Goal: Book appointment/travel/reservation

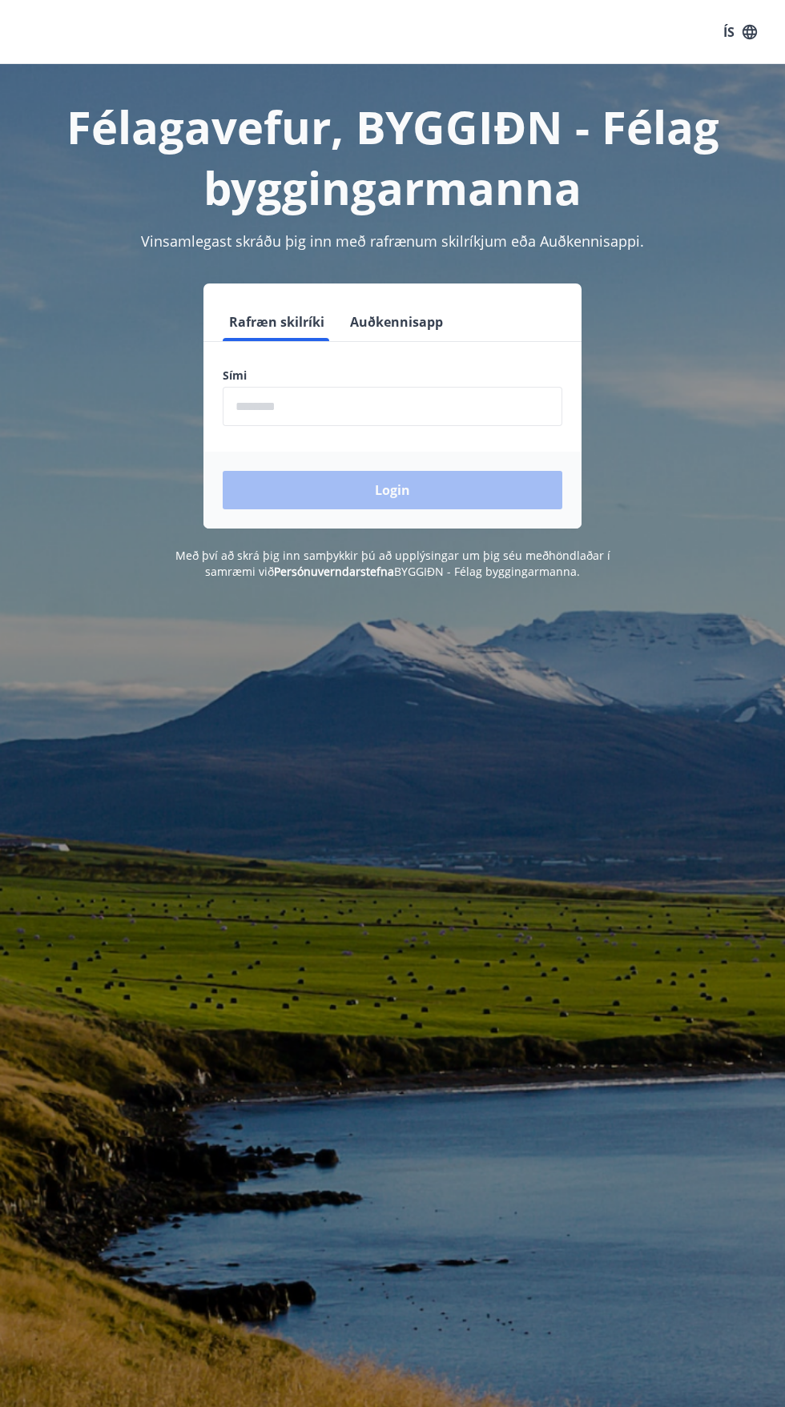
click at [296, 401] on input "phone" at bounding box center [392, 406] width 339 height 39
type input "********"
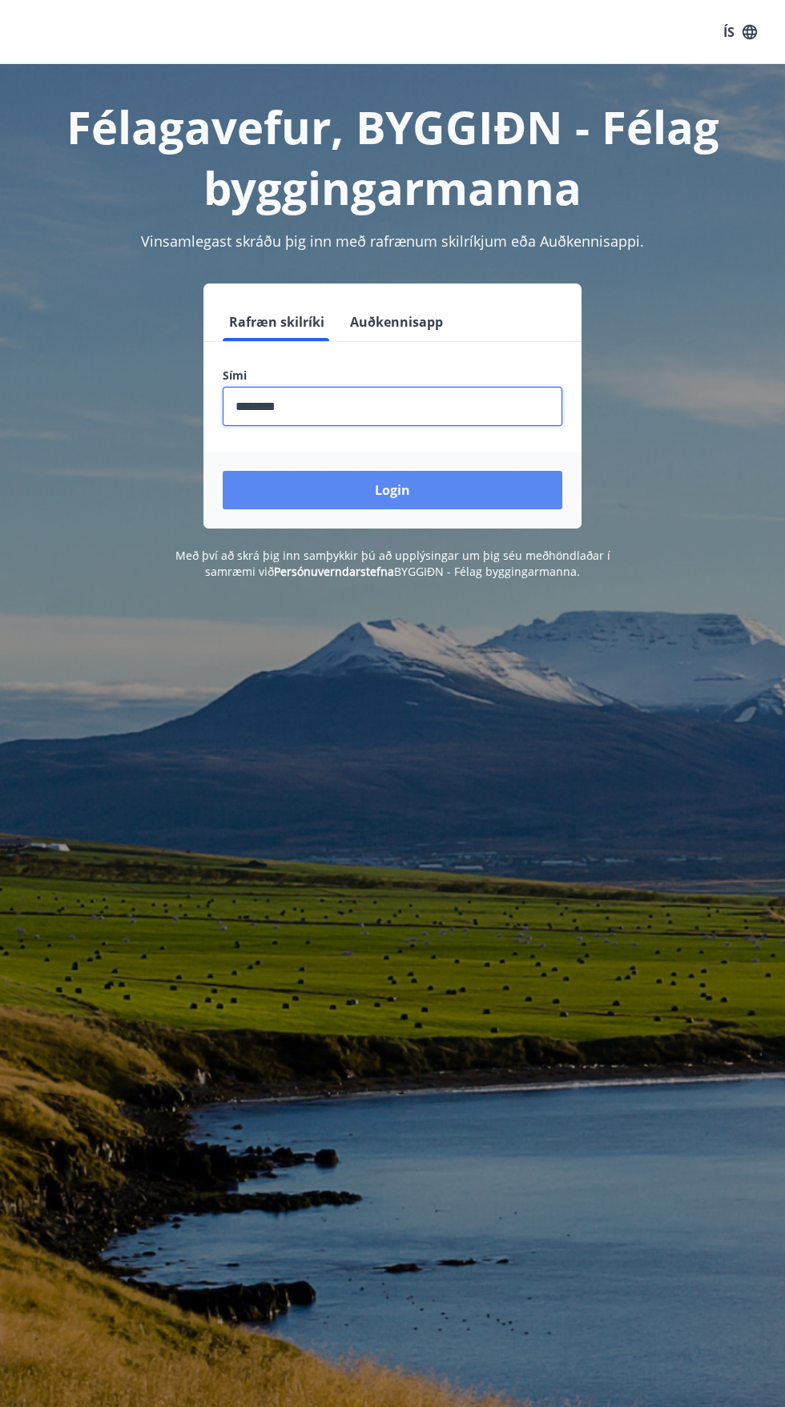
click at [380, 490] on button "Login" at bounding box center [392, 490] width 339 height 38
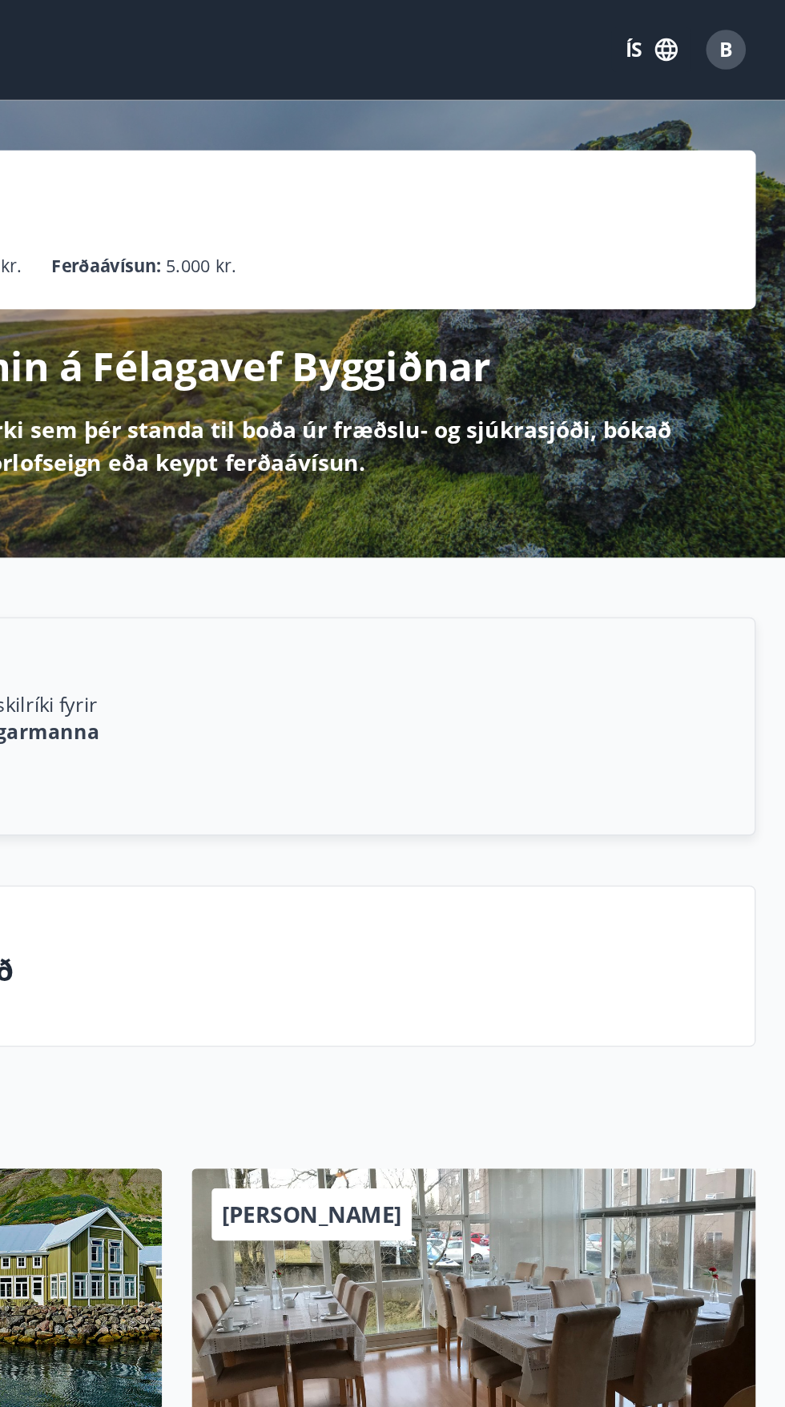
click at [746, 34] on span "B" at bounding box center [746, 32] width 9 height 18
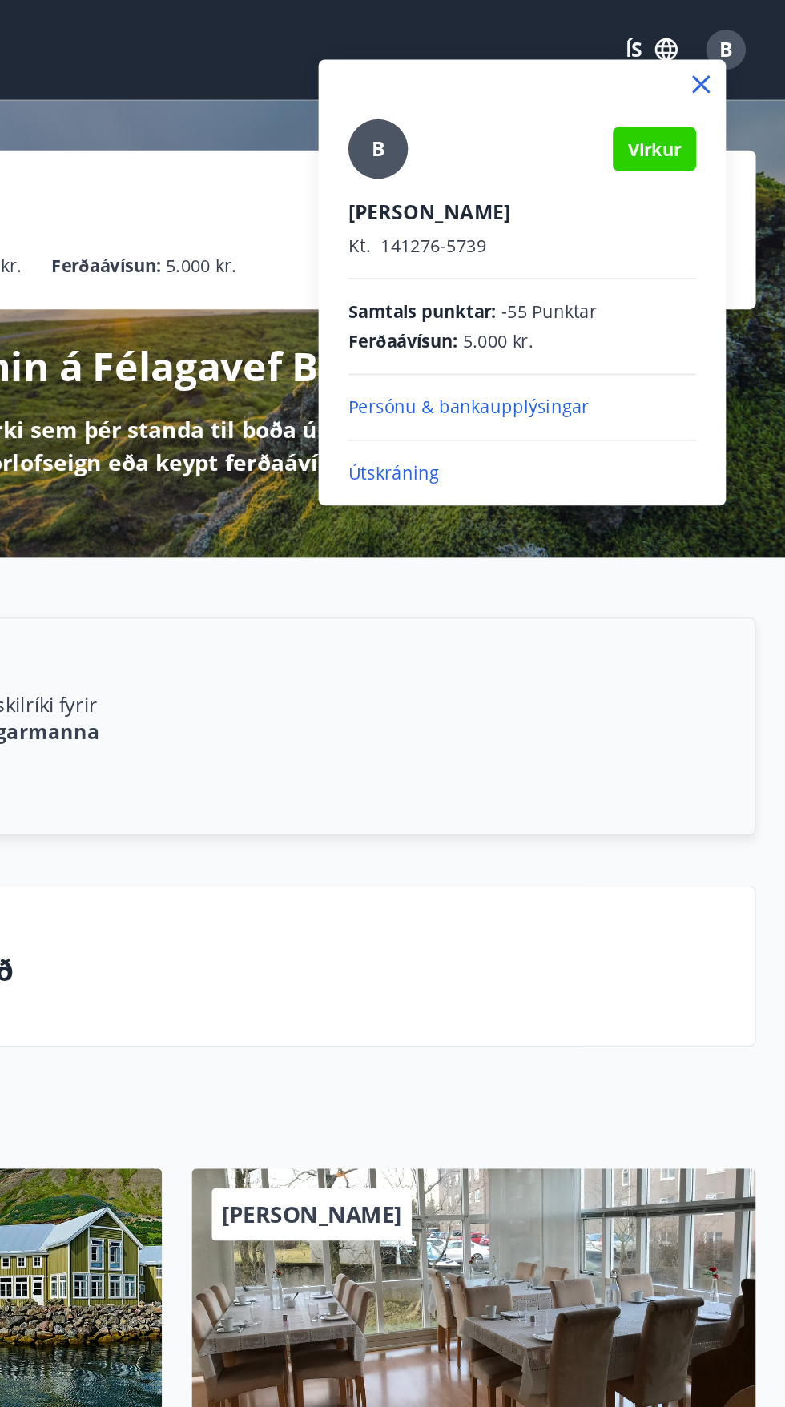
click at [586, 431] on div at bounding box center [392, 703] width 785 height 1407
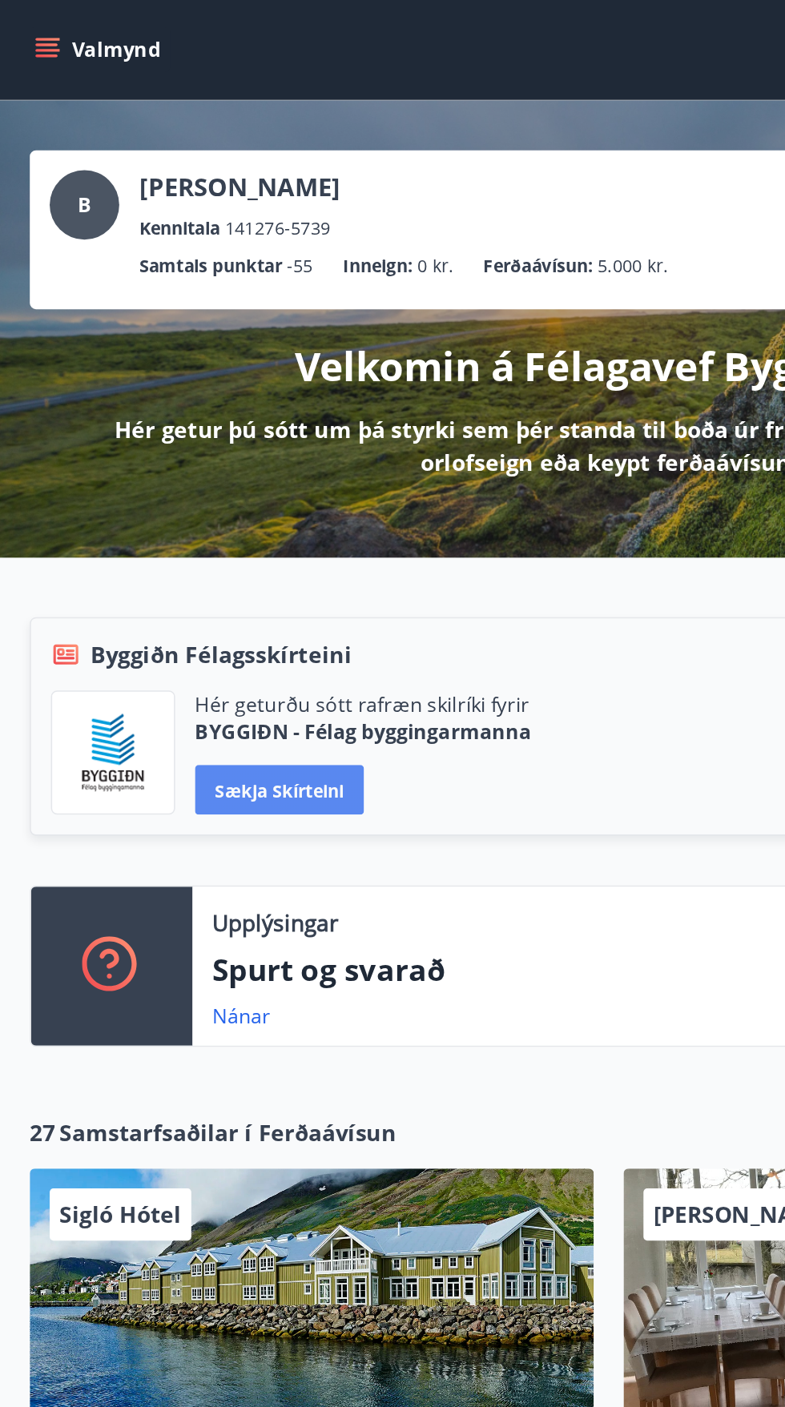
click at [191, 513] on button "Sækja skírteini" at bounding box center [180, 509] width 109 height 32
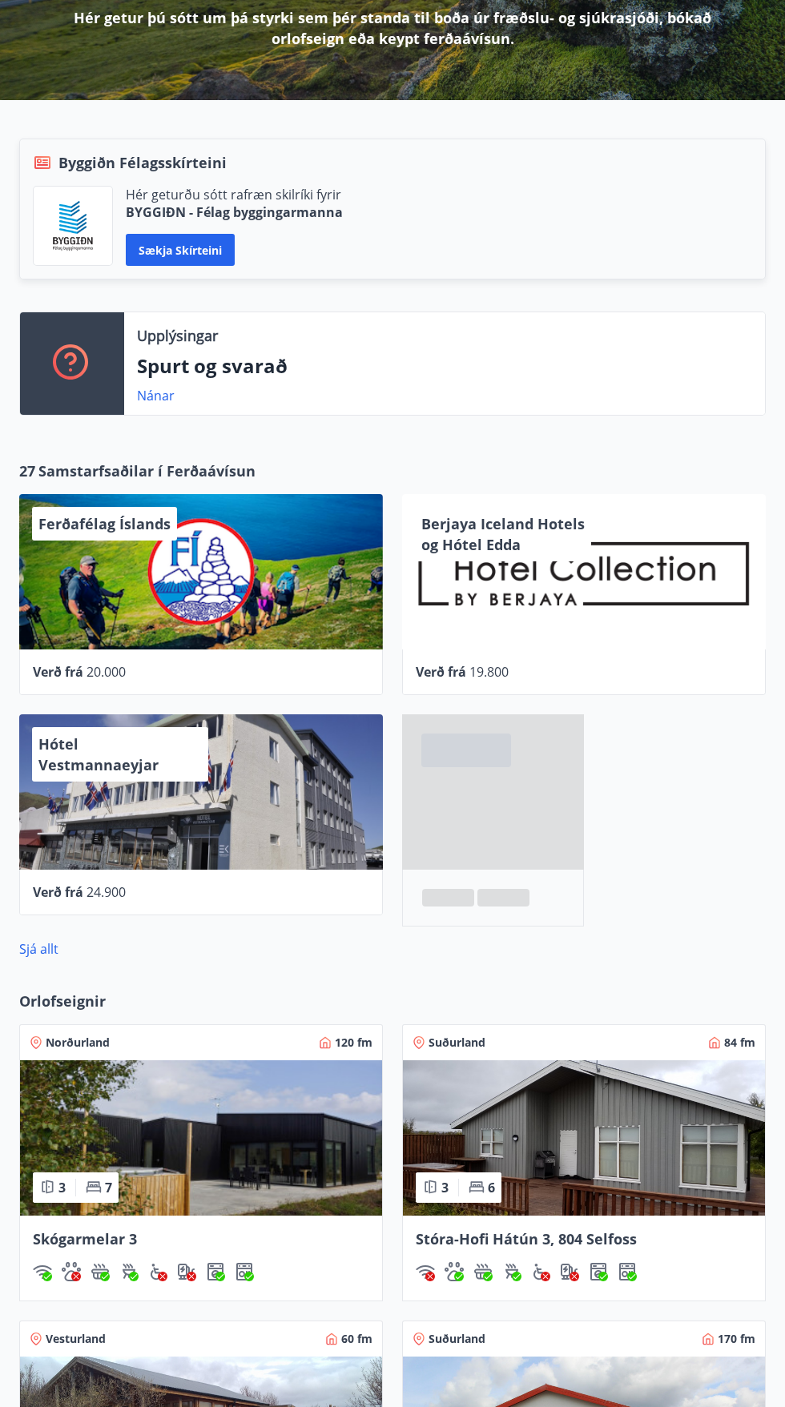
scroll to position [261, 0]
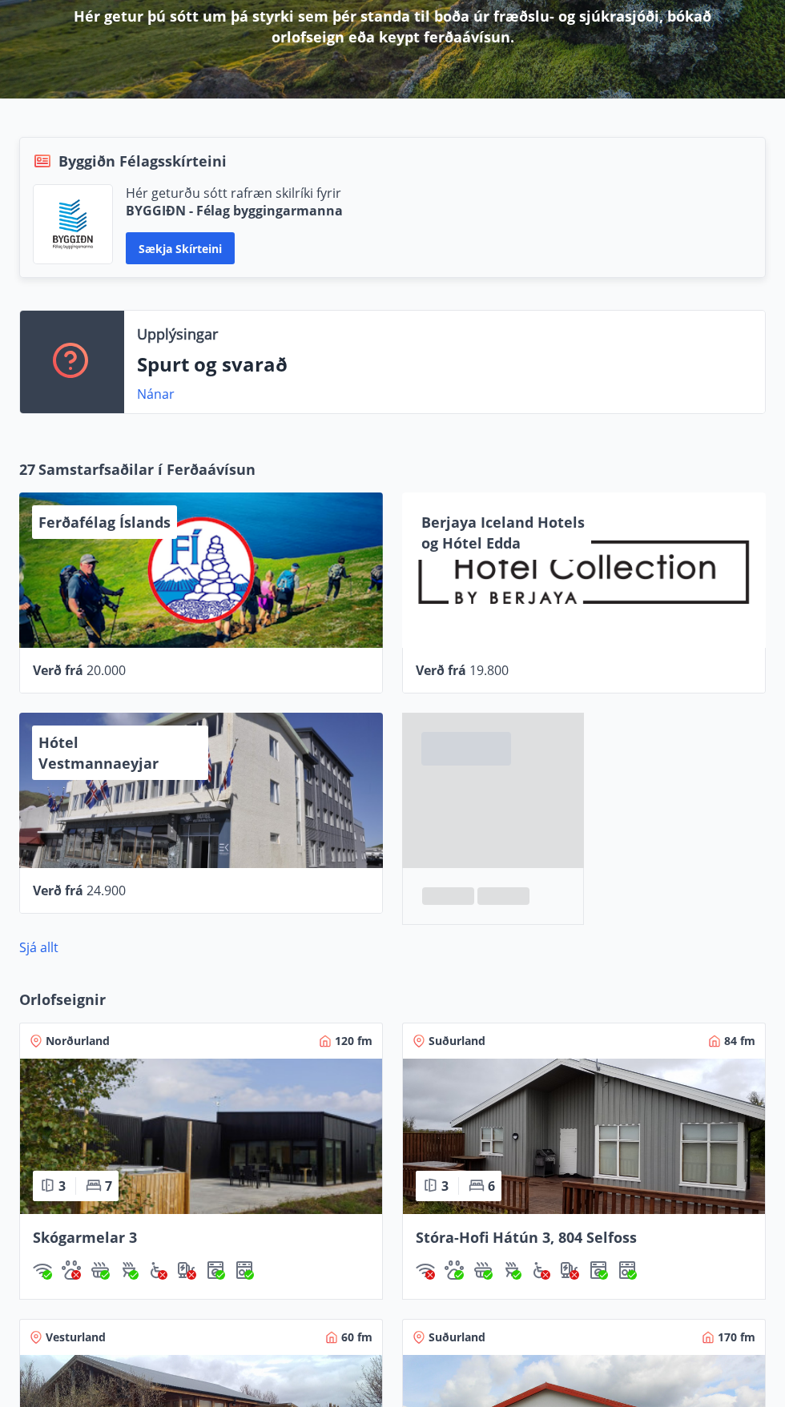
click at [130, 1121] on img at bounding box center [201, 1135] width 362 height 155
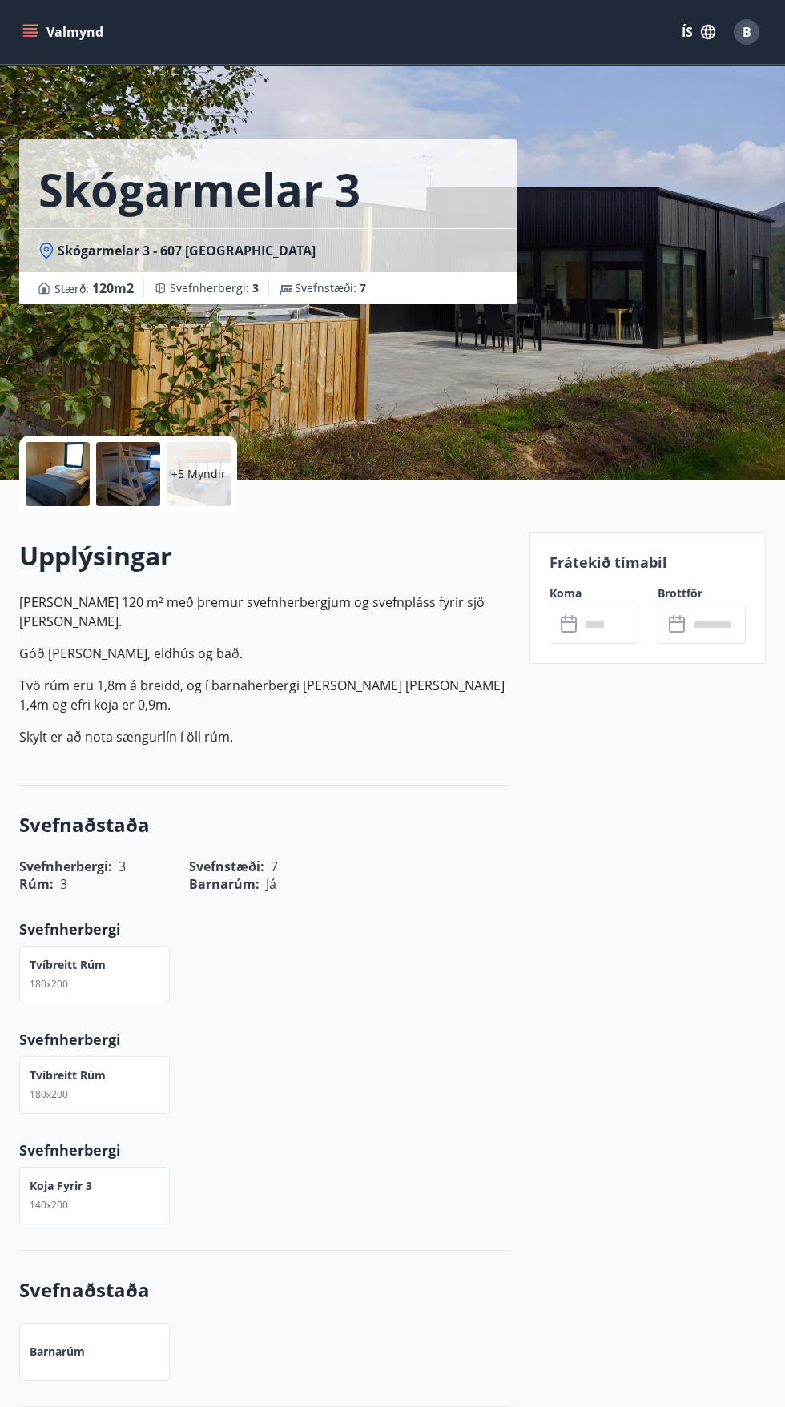
click at [62, 38] on button "Valmynd" at bounding box center [64, 32] width 90 height 29
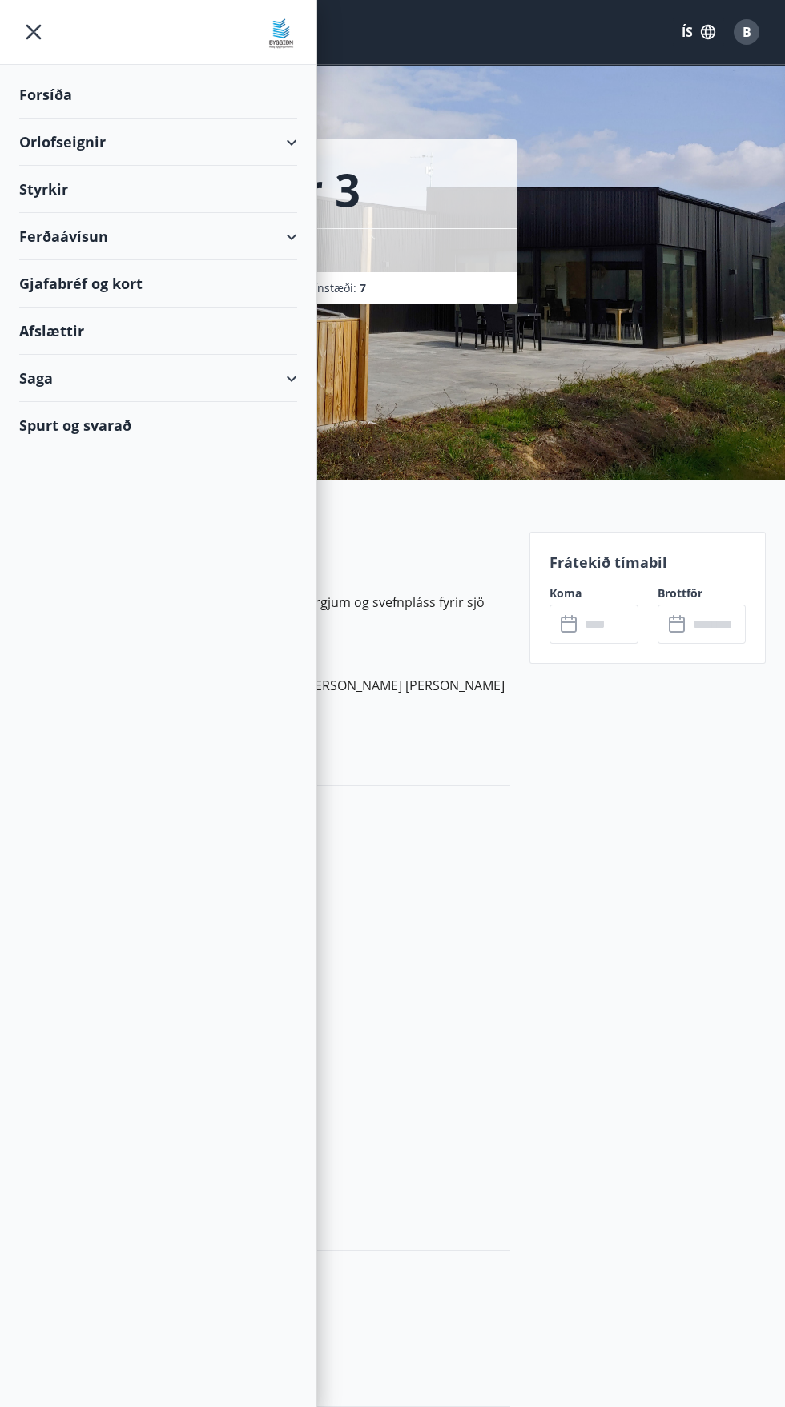
click at [54, 141] on div "Orlofseignir" at bounding box center [158, 141] width 278 height 47
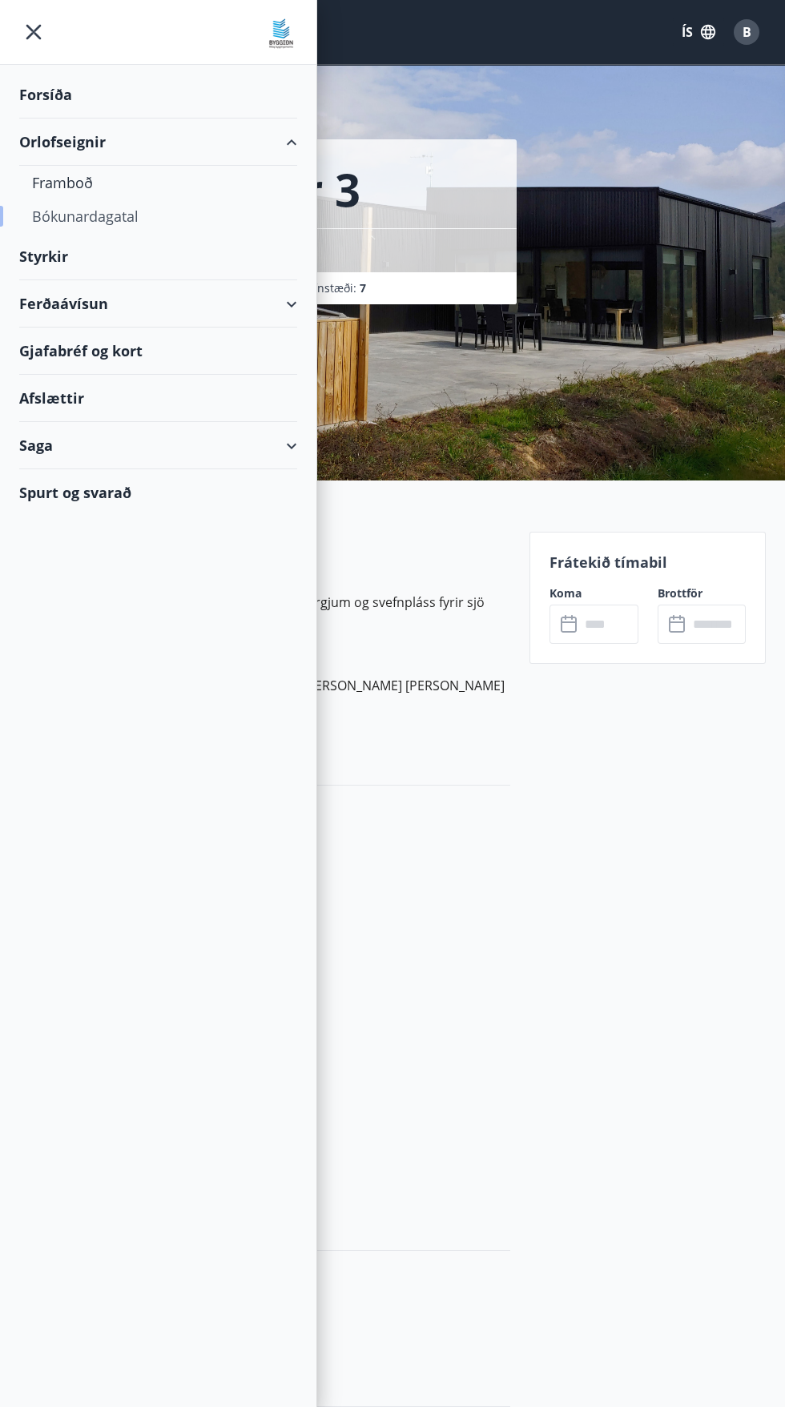
click at [99, 221] on div "Bókunardagatal" at bounding box center [158, 216] width 252 height 34
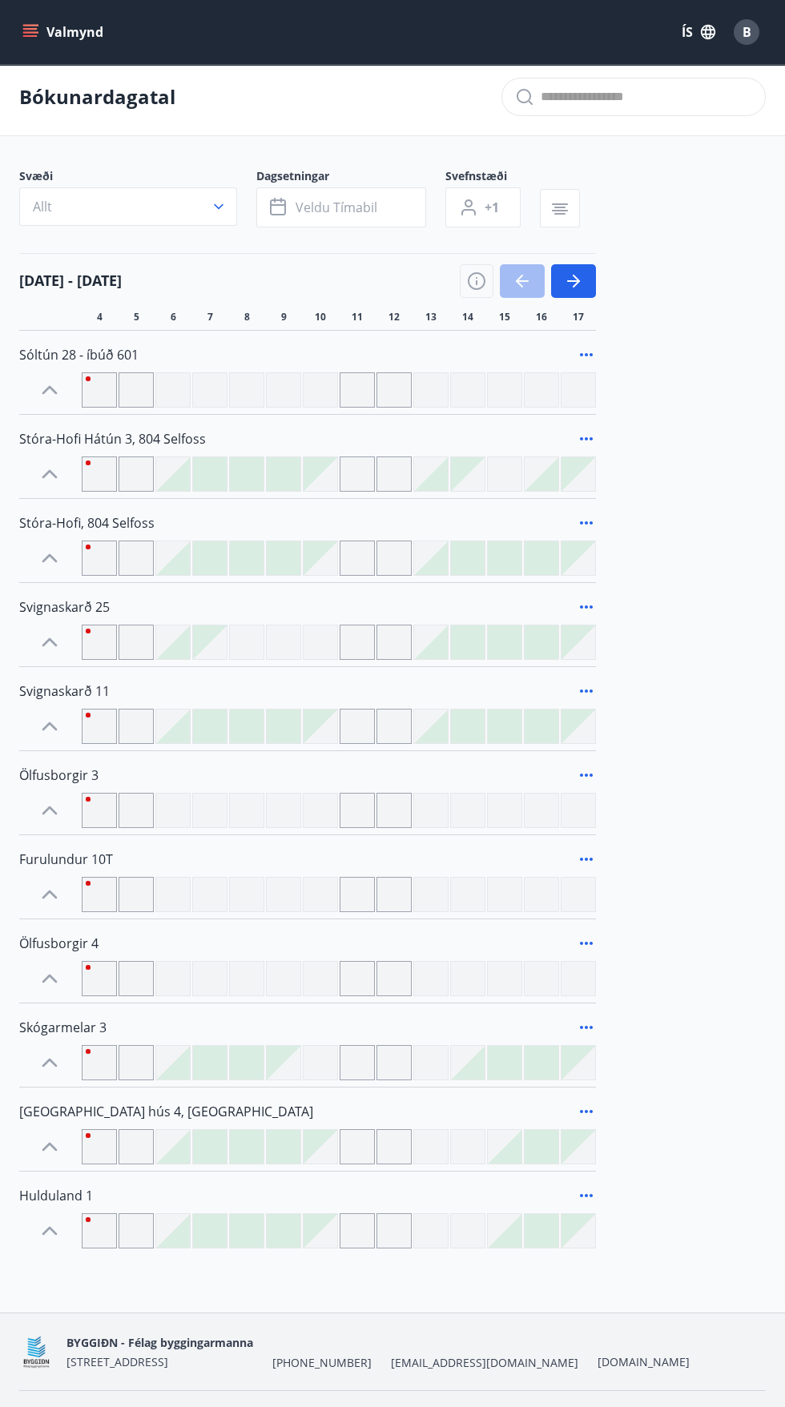
scroll to position [10, 0]
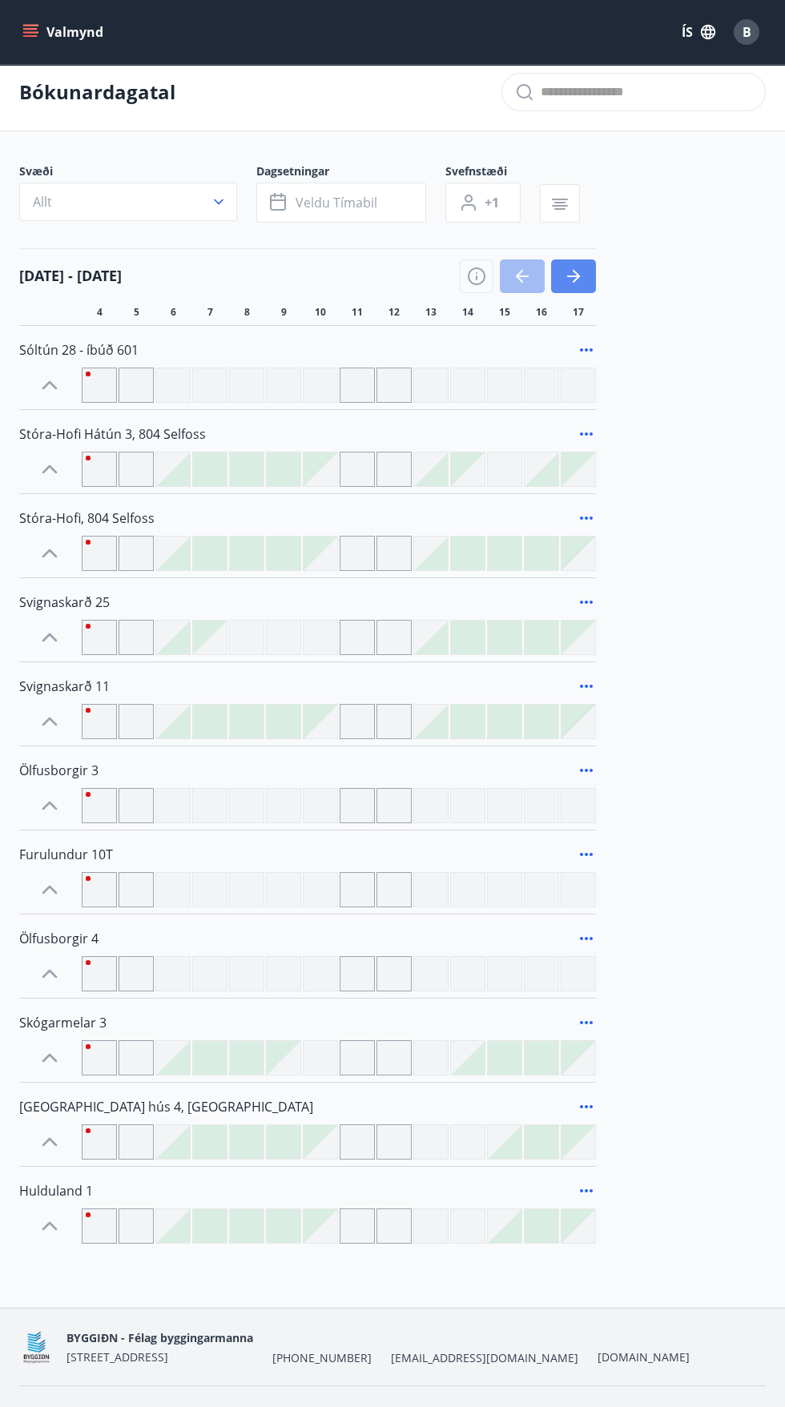
click at [589, 276] on button "button" at bounding box center [573, 276] width 45 height 34
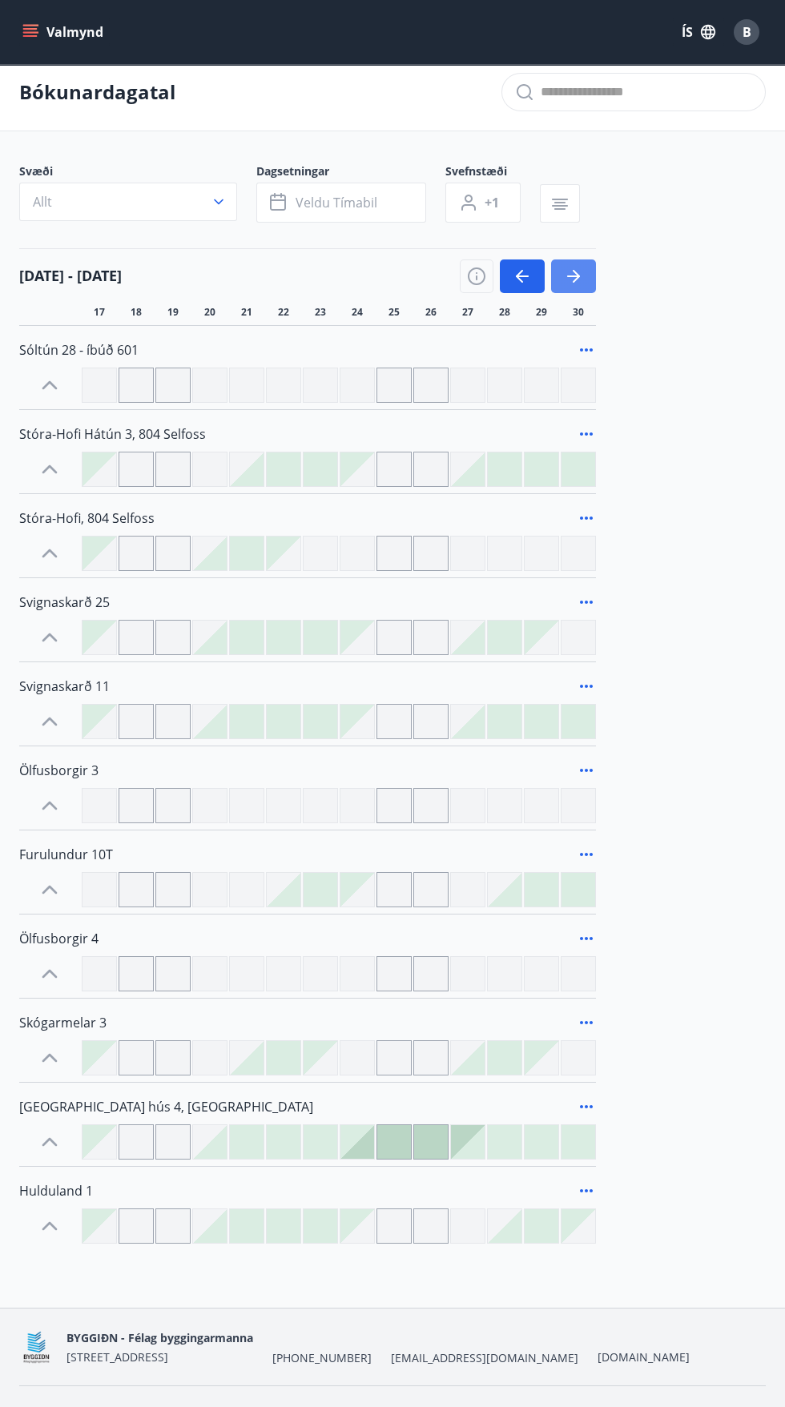
click at [578, 273] on icon "button" at bounding box center [573, 276] width 19 height 19
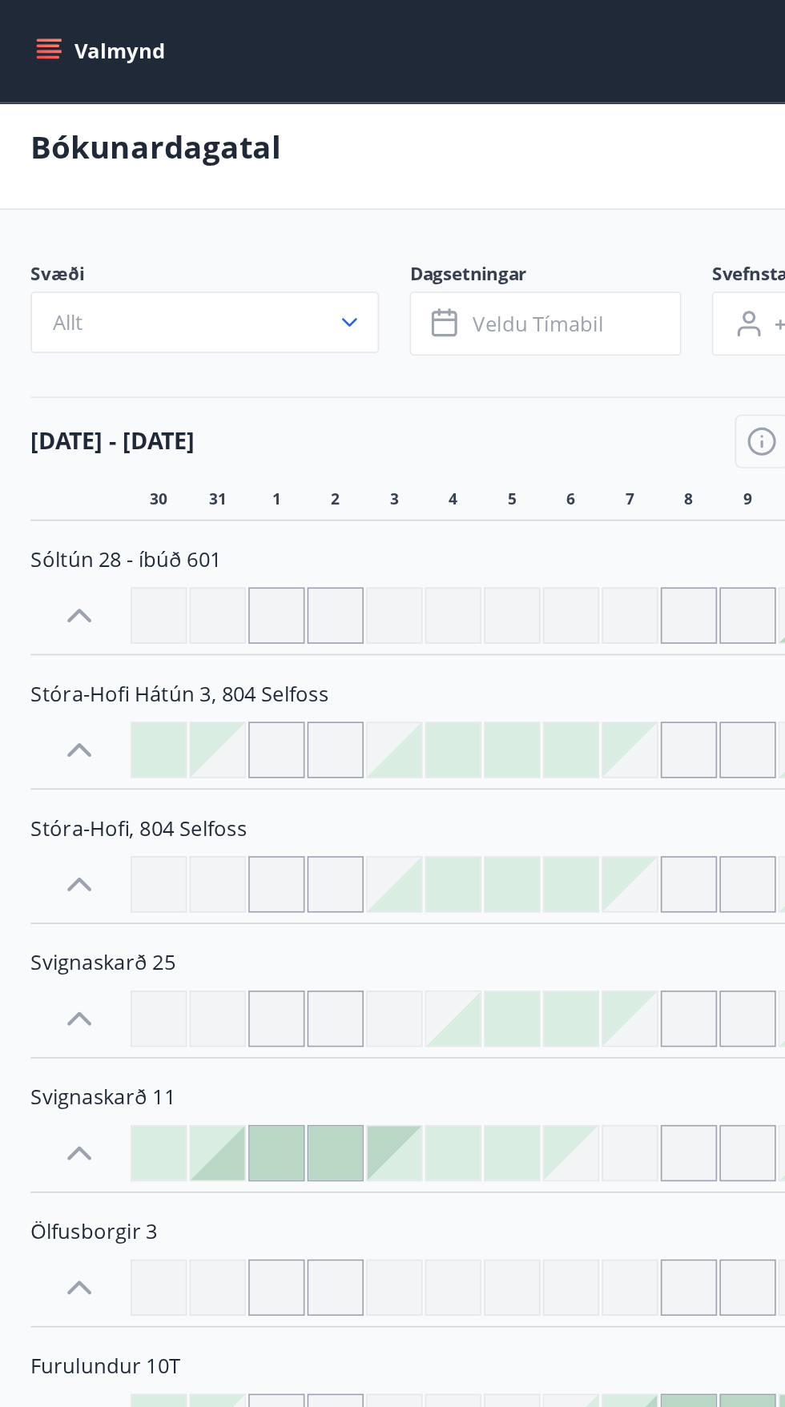
scroll to position [0, 0]
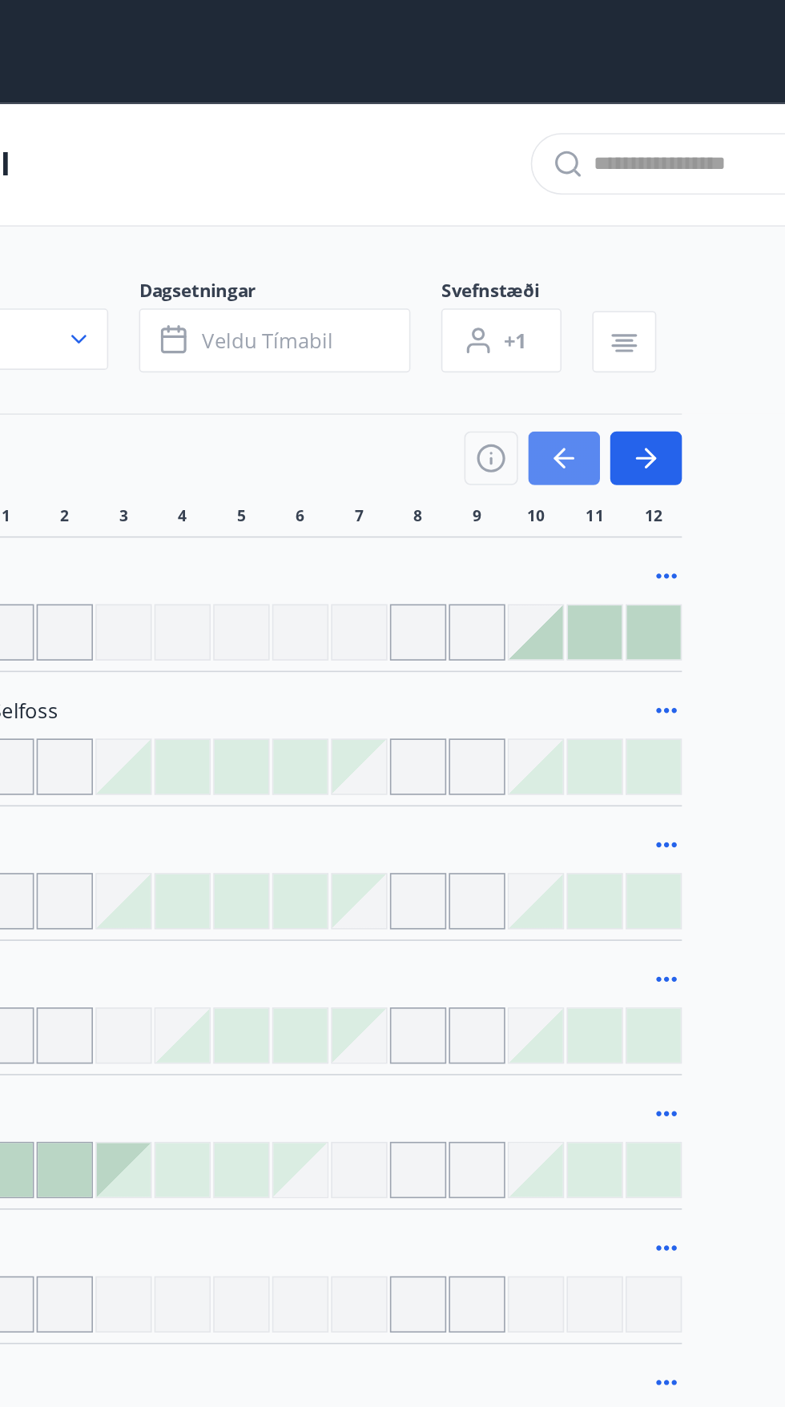
click at [525, 289] on icon "button" at bounding box center [521, 286] width 19 height 19
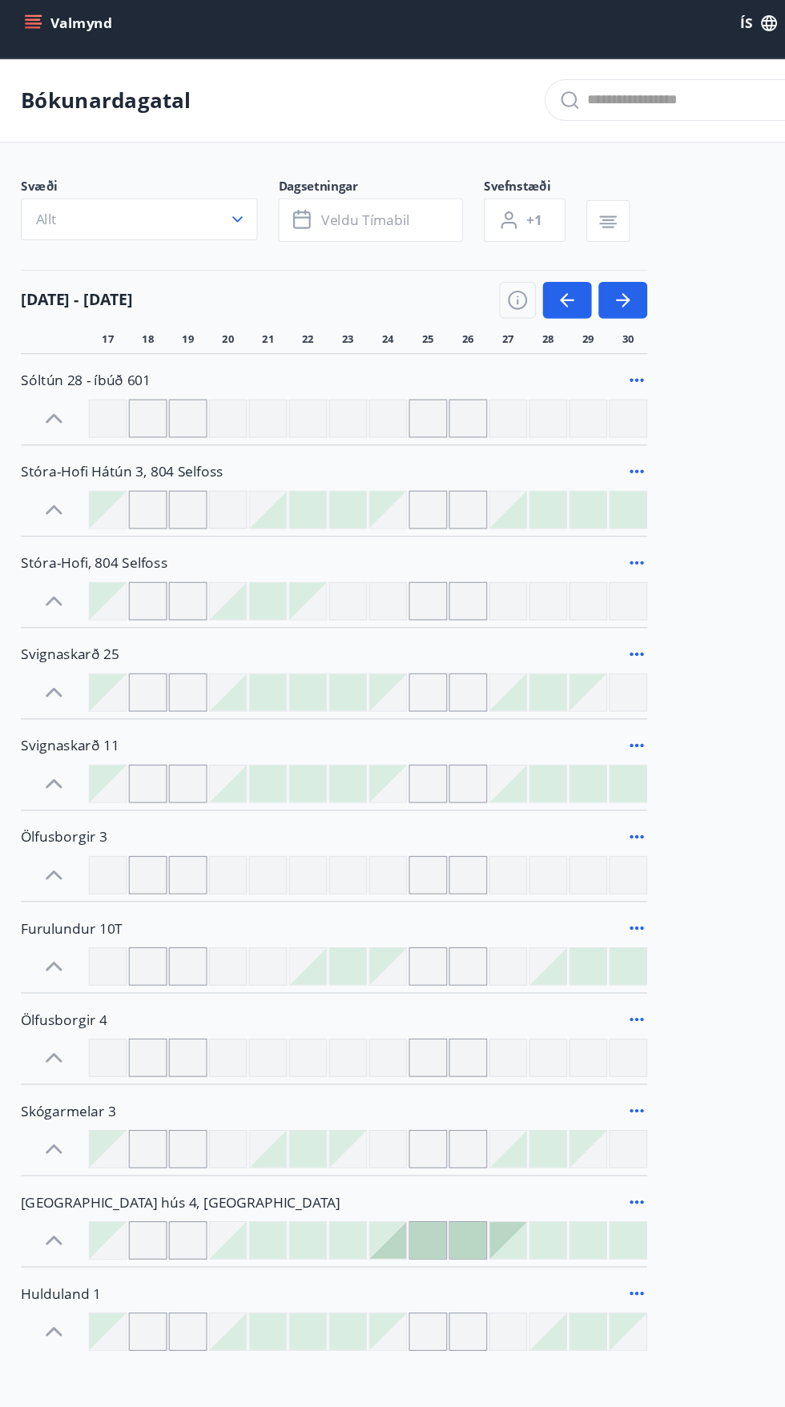
click at [409, 568] on div at bounding box center [393, 563] width 35 height 35
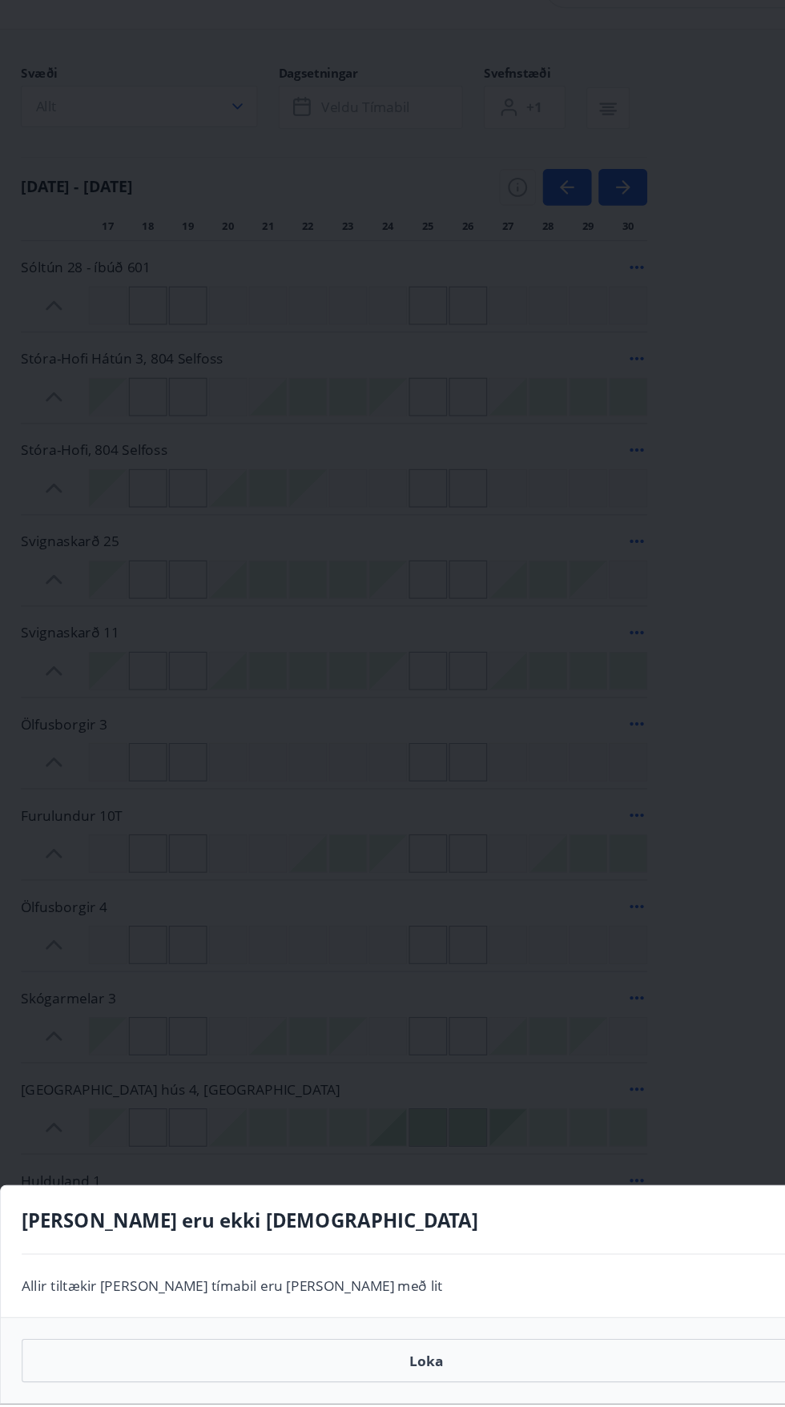
click at [662, 1050] on div "Gráir dagar eru ekki bókanlegir Allir tiltækir dagar eða tímabil eru merkt með …" at bounding box center [392, 703] width 785 height 1407
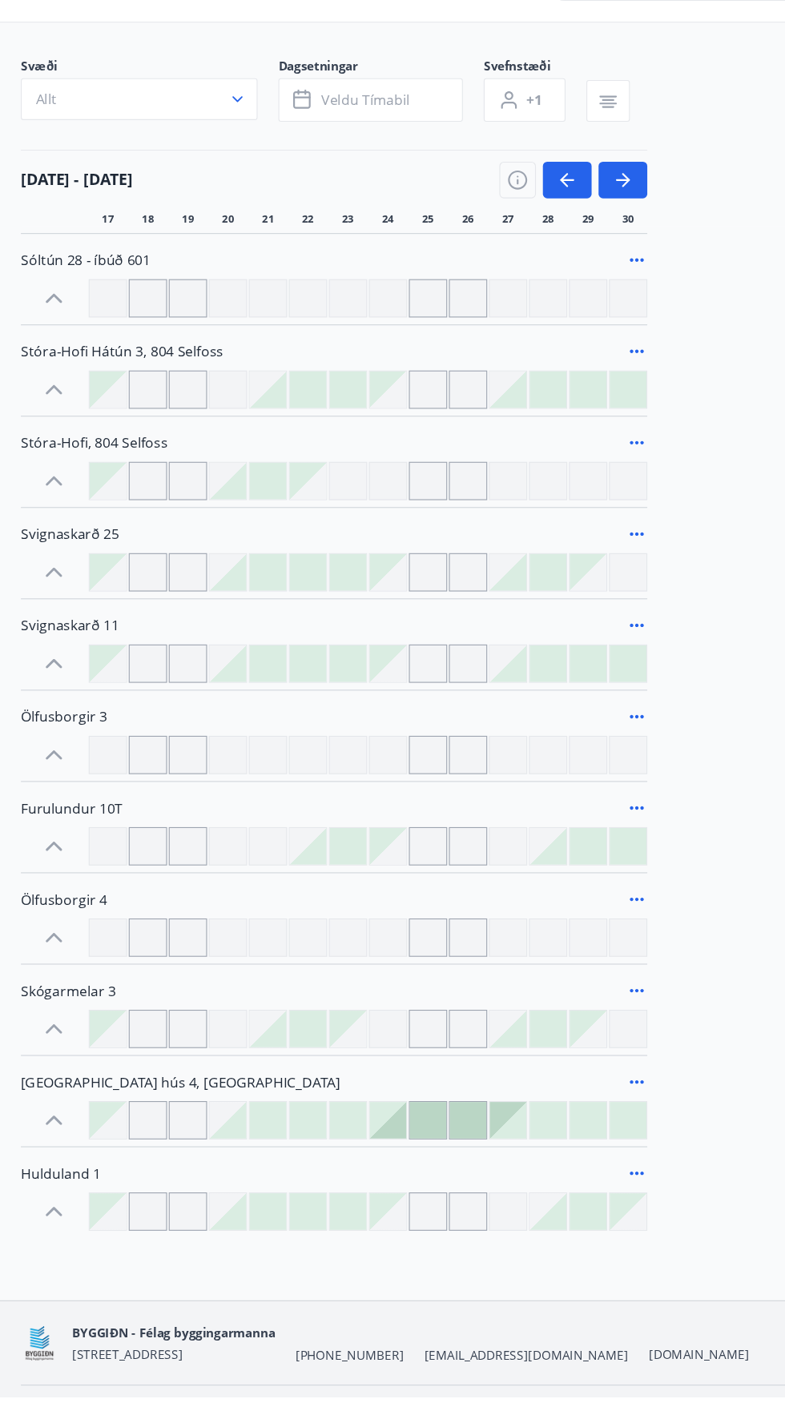
scroll to position [2, 0]
click at [407, 1166] on div at bounding box center [394, 1151] width 34 height 34
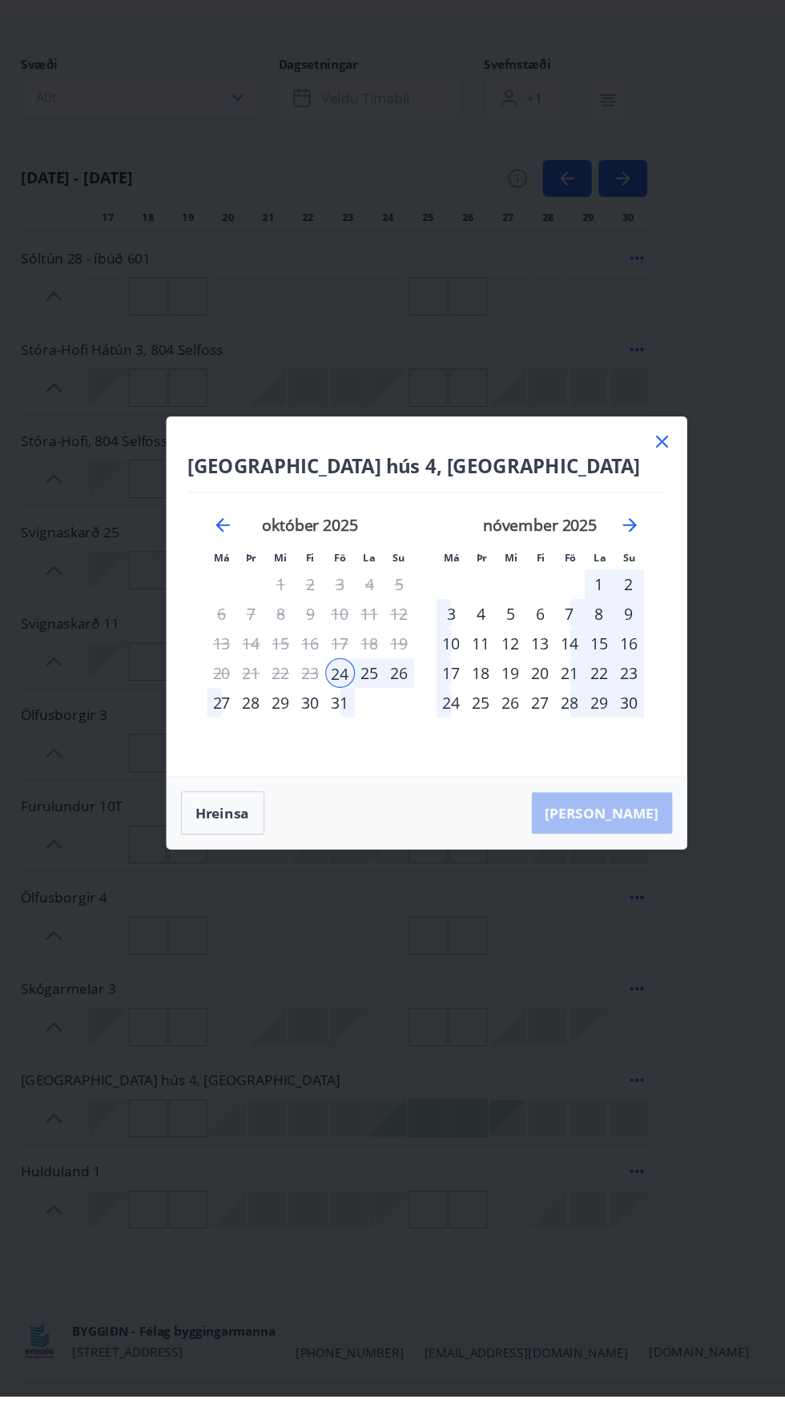
click at [617, 1077] on div "Vatnsfjörður hús 4, Flókalundur Má Þr Mi Fi Fö La Su Má Þr Mi Fi Fö La Su septe…" at bounding box center [392, 703] width 785 height 1407
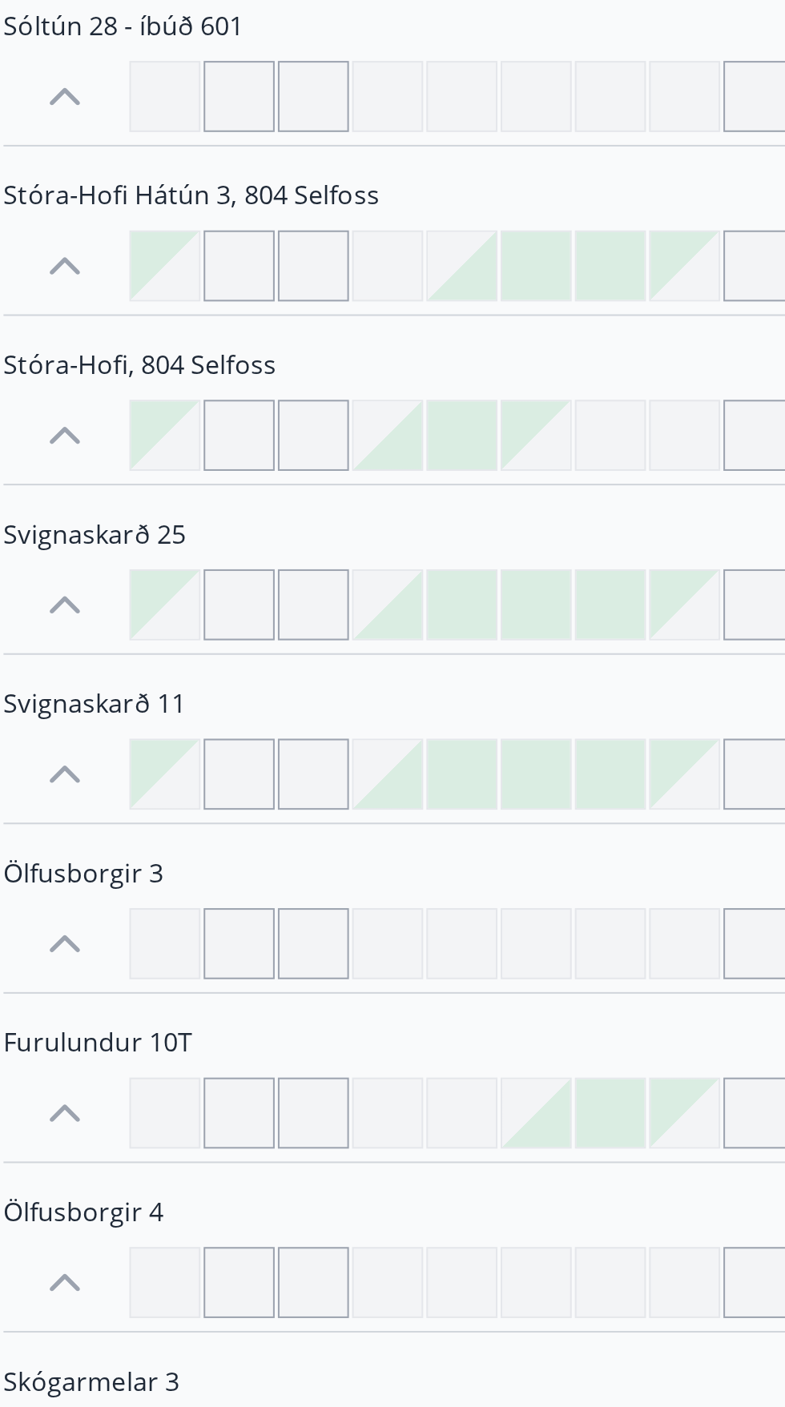
click at [259, 732] on div at bounding box center [247, 730] width 34 height 34
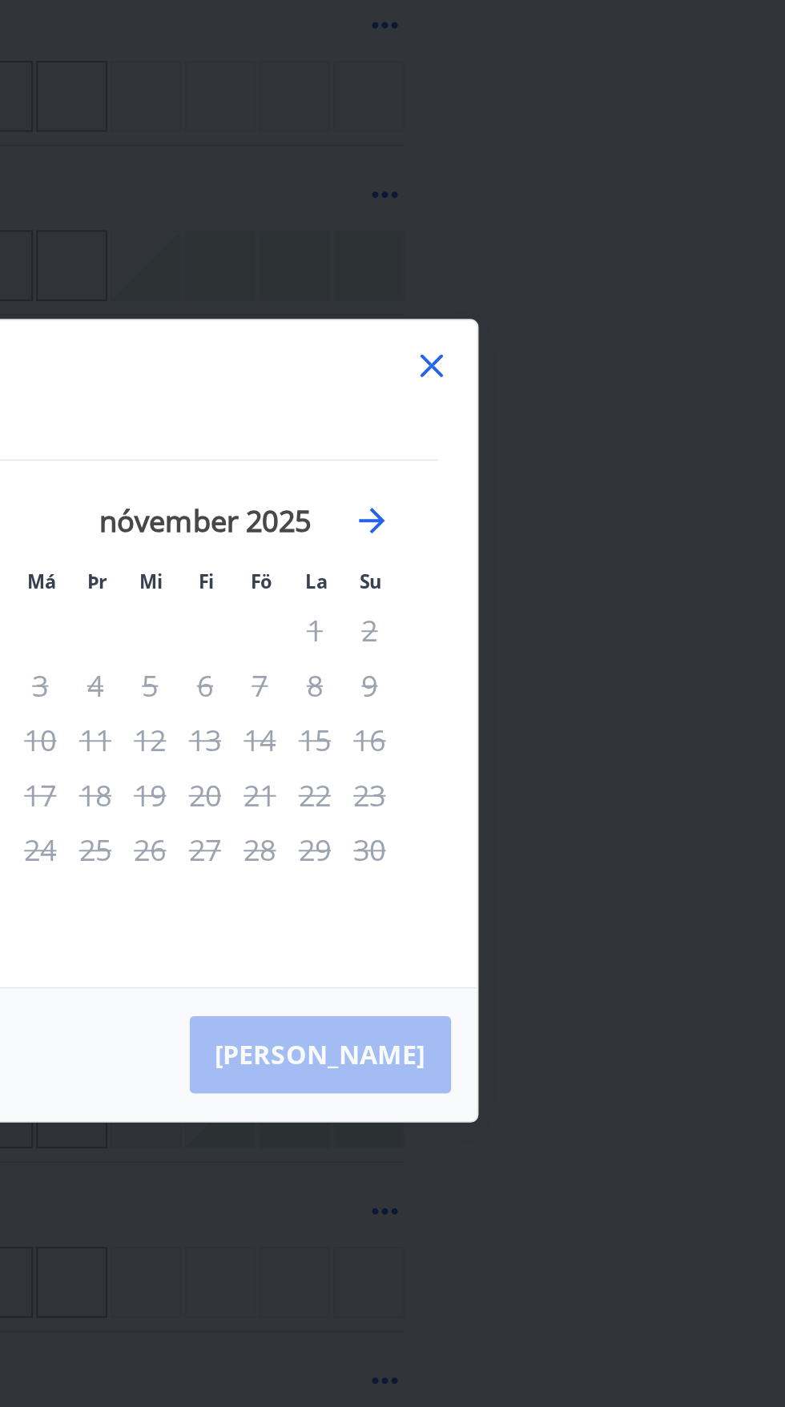
click at [607, 525] on icon at bounding box center [609, 527] width 11 height 11
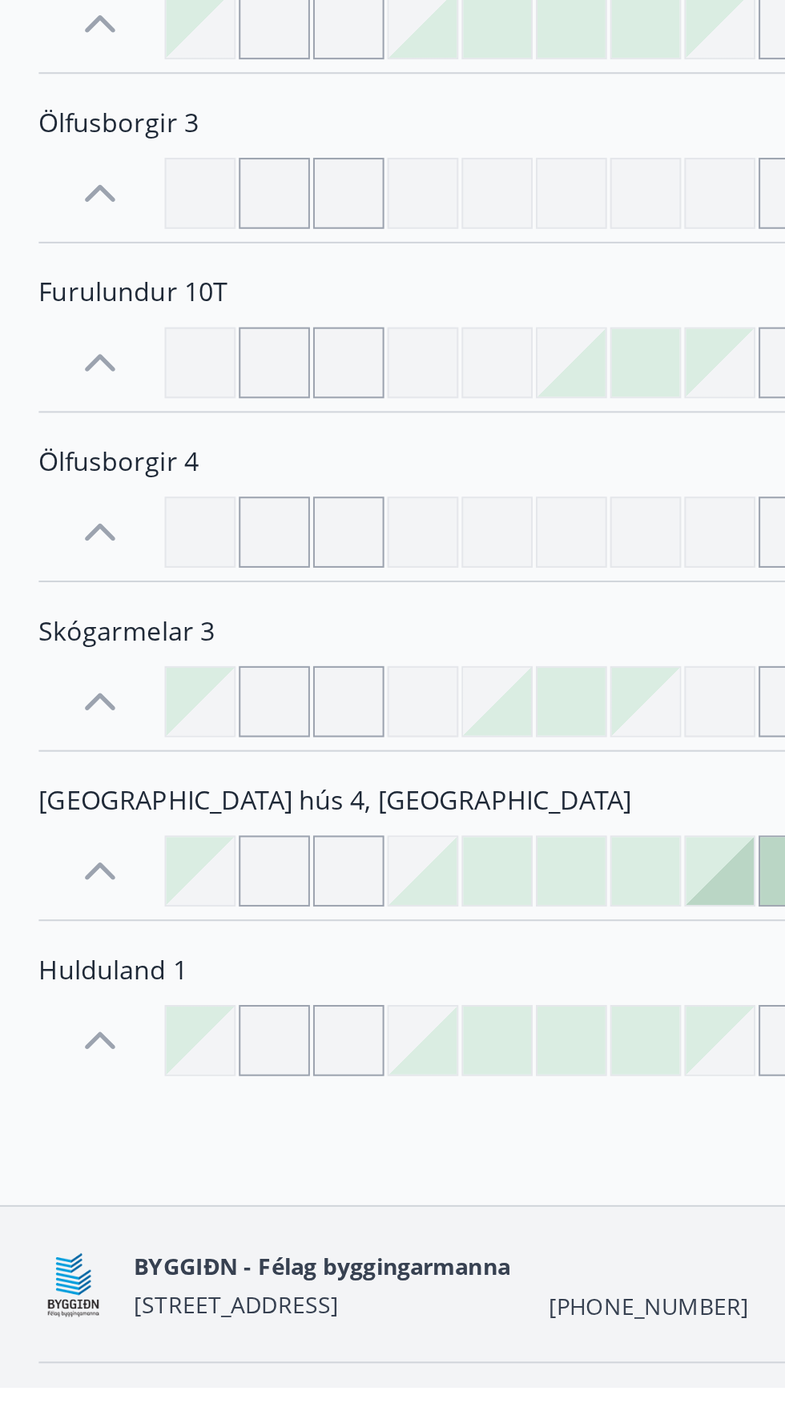
click at [48, 1150] on icon at bounding box center [50, 1151] width 26 height 26
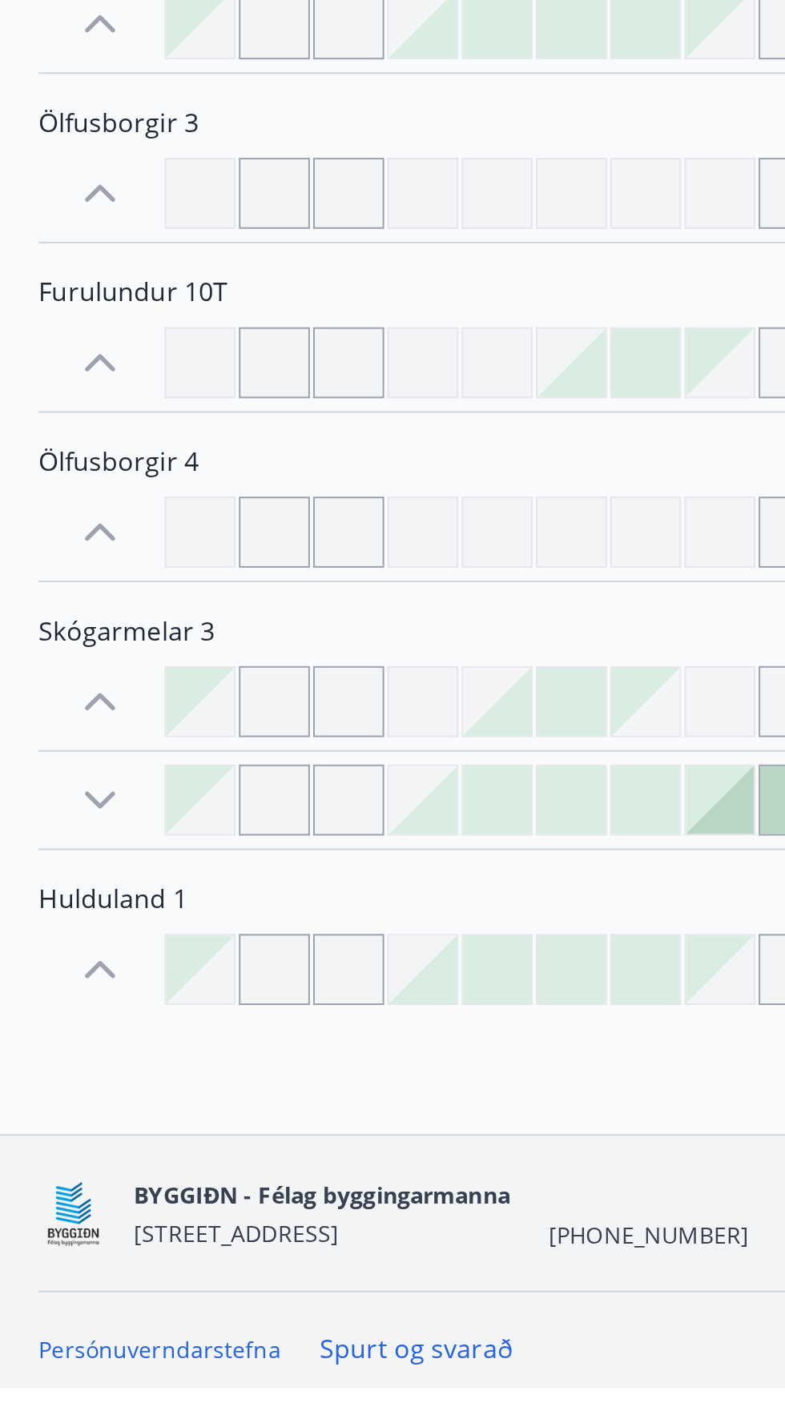
click at [50, 1116] on icon at bounding box center [49, 1115] width 15 height 9
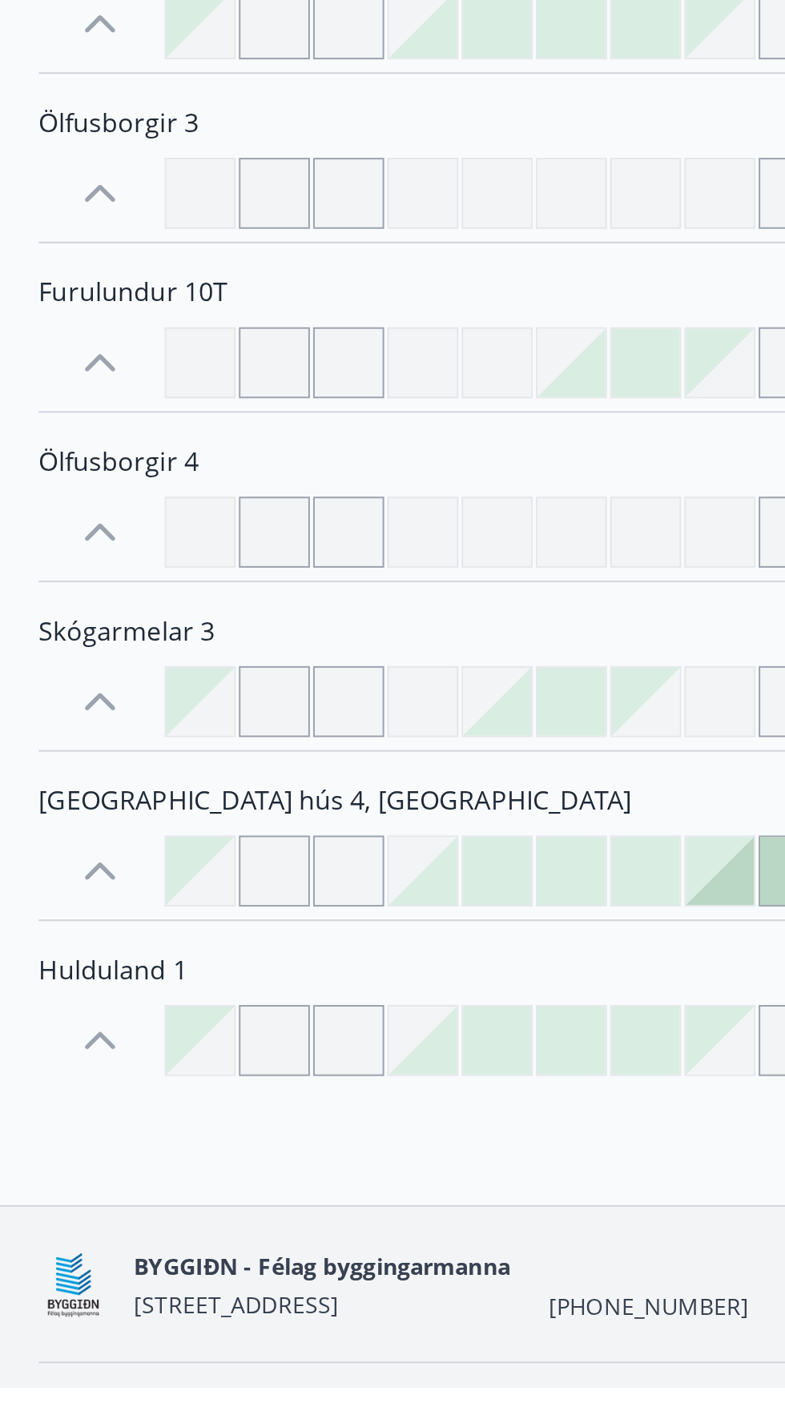
click at [51, 1121] on span "Vatnsfjörður hús 4, Flókalundur" at bounding box center [166, 1115] width 294 height 18
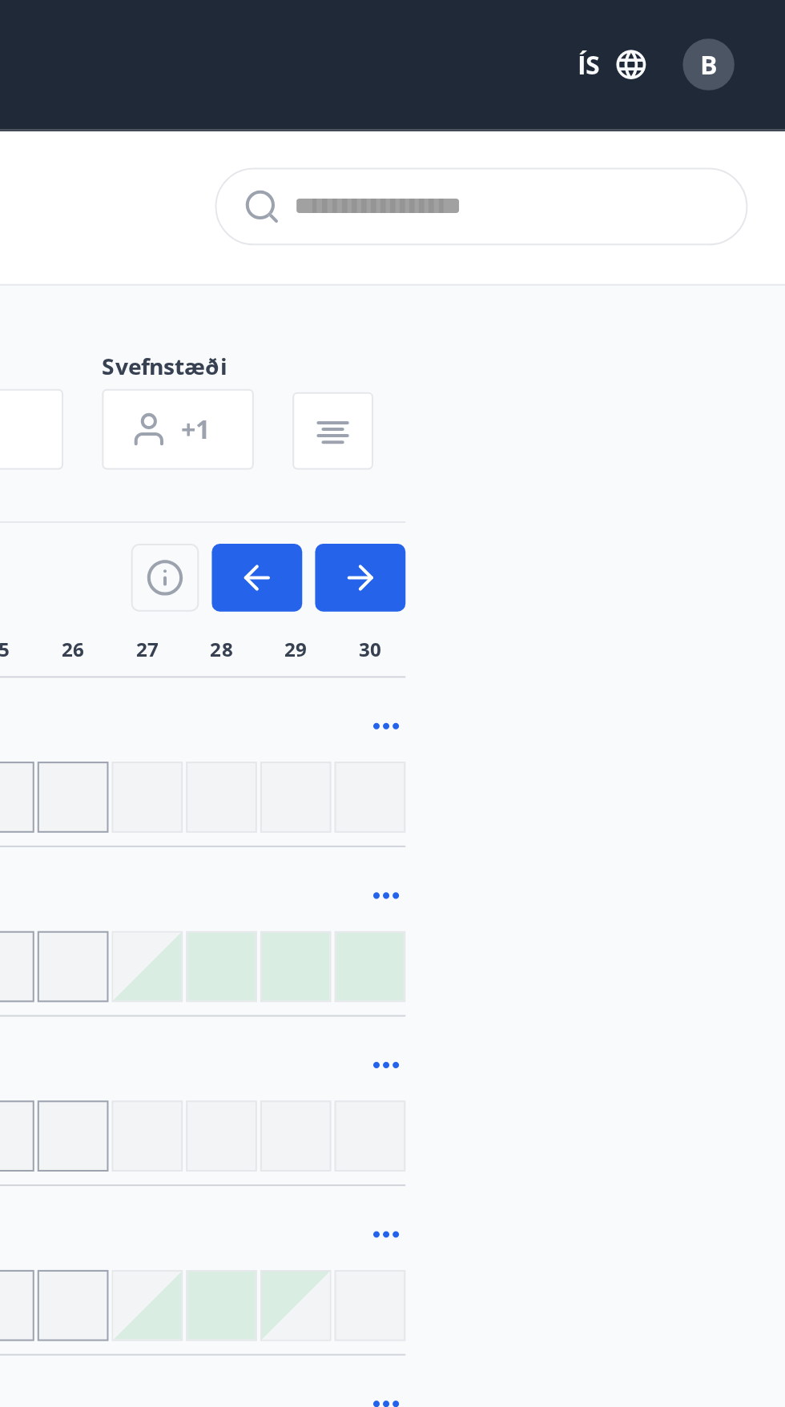
scroll to position [0, 0]
click at [749, 28] on span "B" at bounding box center [746, 32] width 9 height 18
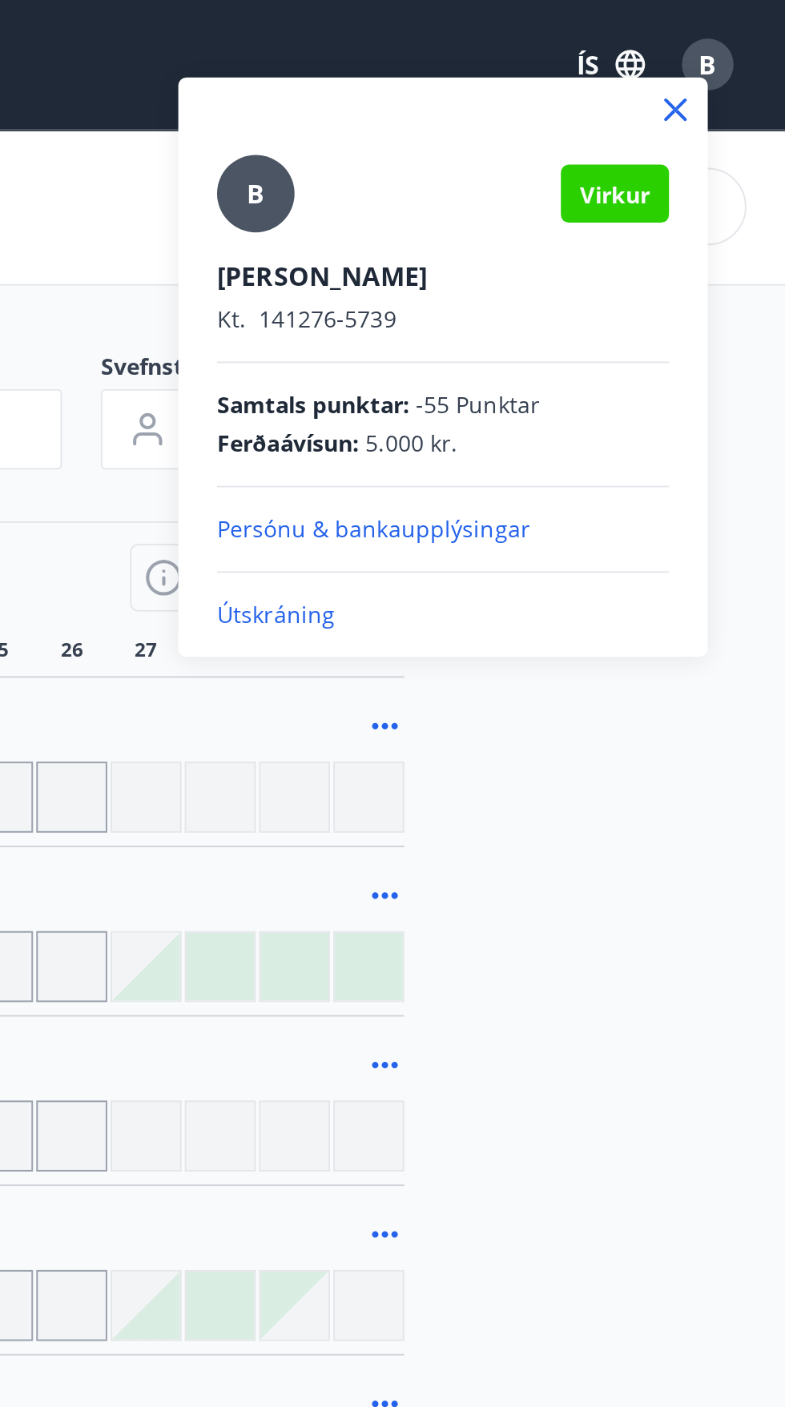
click at [552, 308] on p "Útskráning" at bounding box center [615, 305] width 224 height 16
